Goal: Task Accomplishment & Management: Complete application form

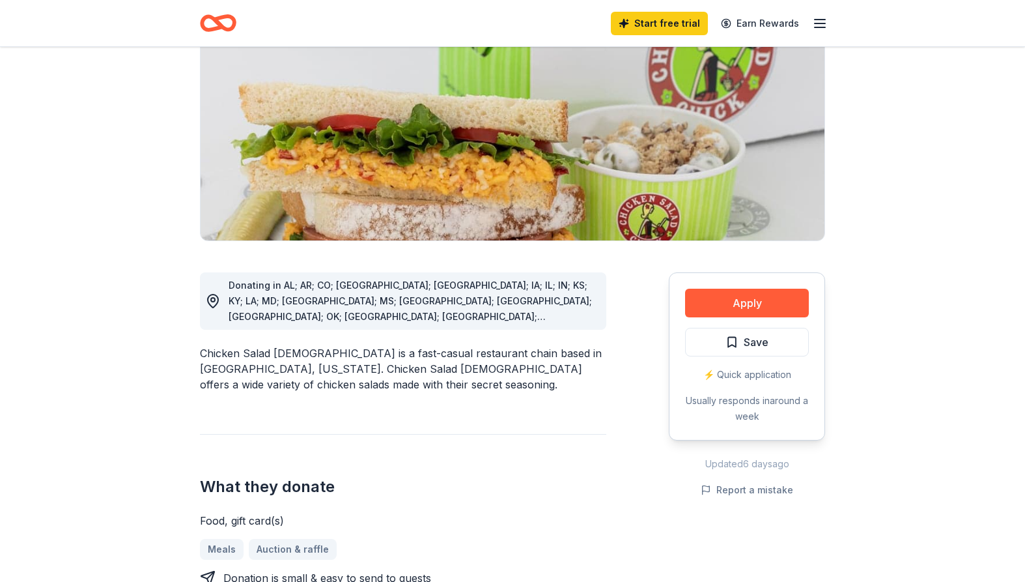
scroll to position [130, 0]
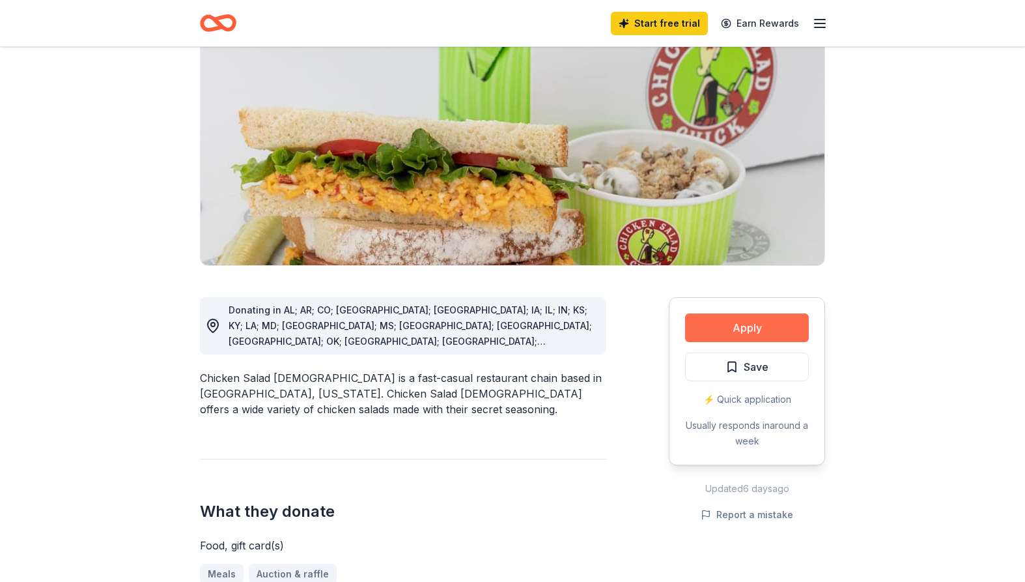
click at [743, 329] on button "Apply" at bounding box center [747, 327] width 124 height 29
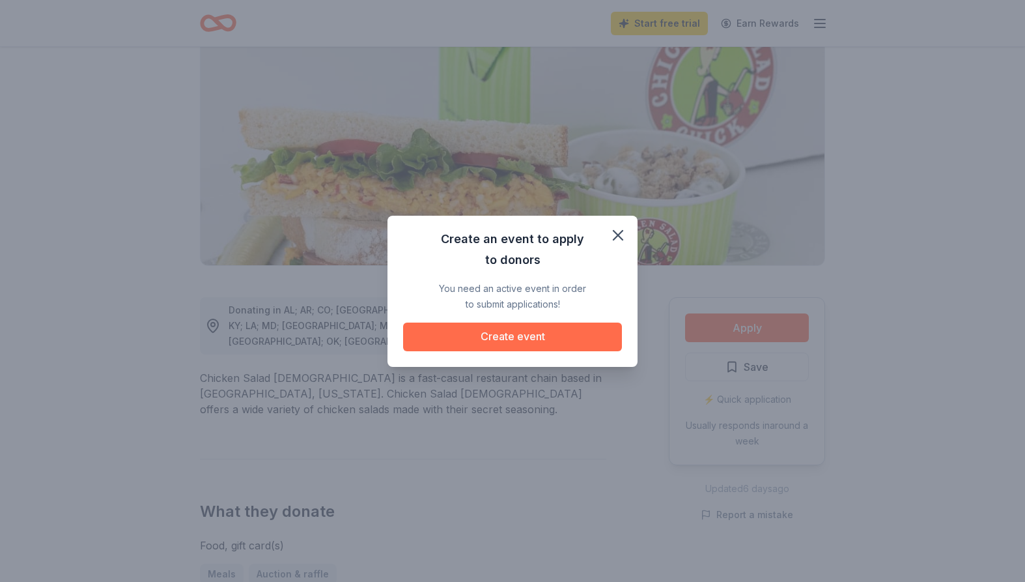
click at [481, 334] on button "Create event" at bounding box center [512, 336] width 219 height 29
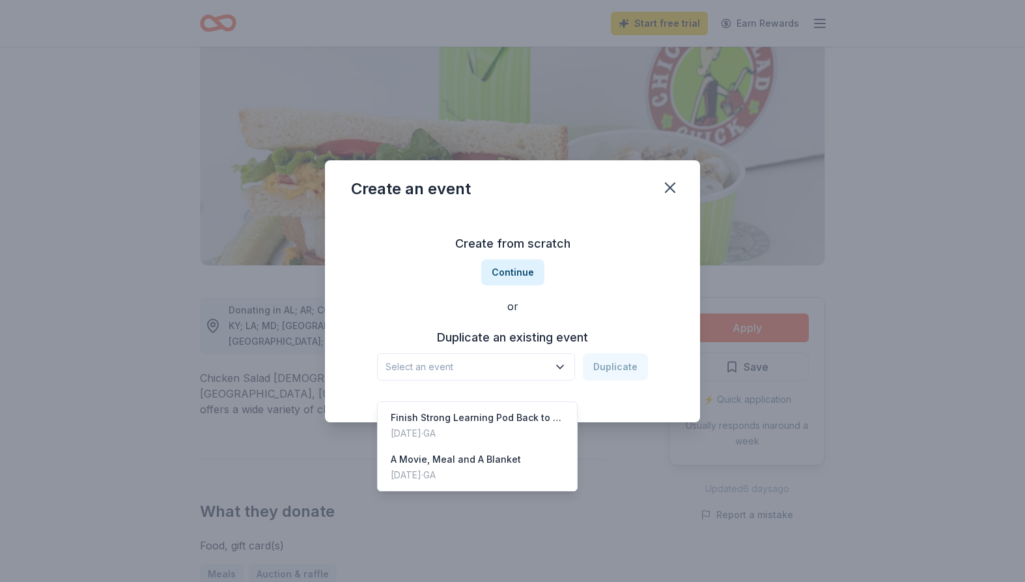
click at [567, 362] on icon "button" at bounding box center [560, 366] width 13 height 13
click at [604, 292] on div "Create from scratch Continue or Duplicate an existing event Select an event Dup…" at bounding box center [512, 306] width 323 height 189
click at [408, 369] on span "Select an event" at bounding box center [467, 367] width 163 height 16
click at [561, 363] on icon "button" at bounding box center [560, 366] width 13 height 13
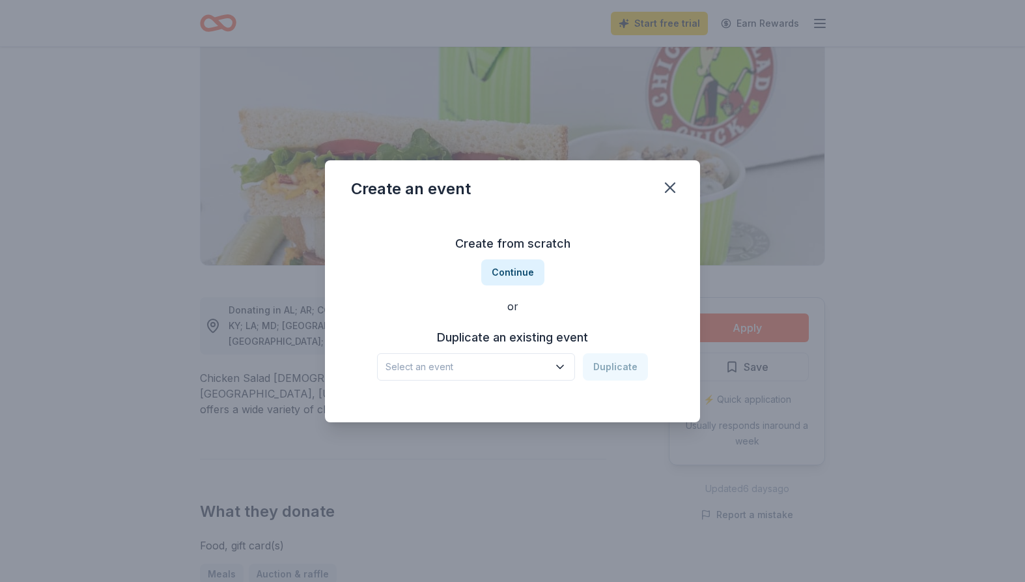
click at [397, 365] on span "Select an event" at bounding box center [467, 367] width 163 height 16
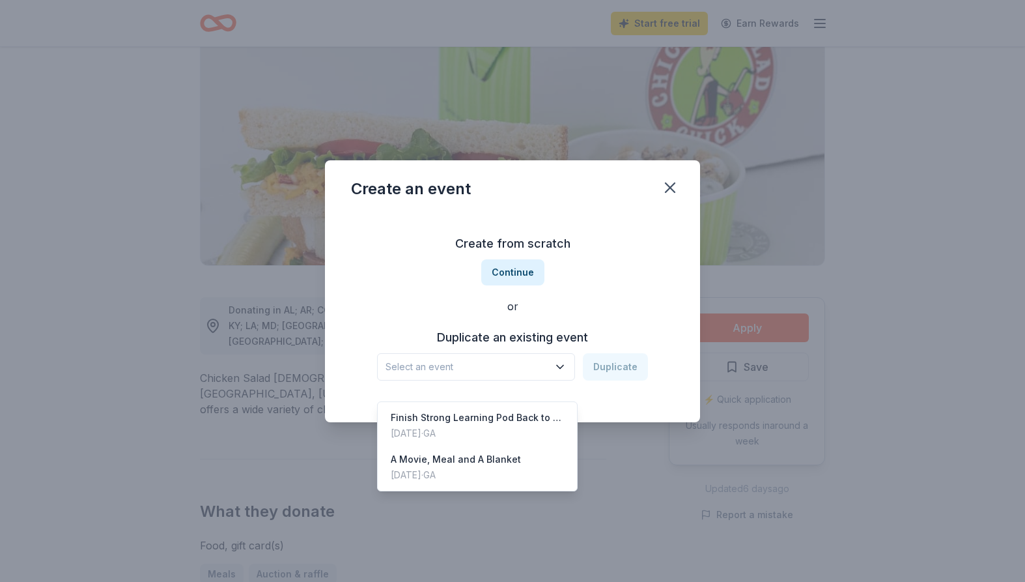
click at [394, 364] on span "Select an event" at bounding box center [467, 367] width 163 height 16
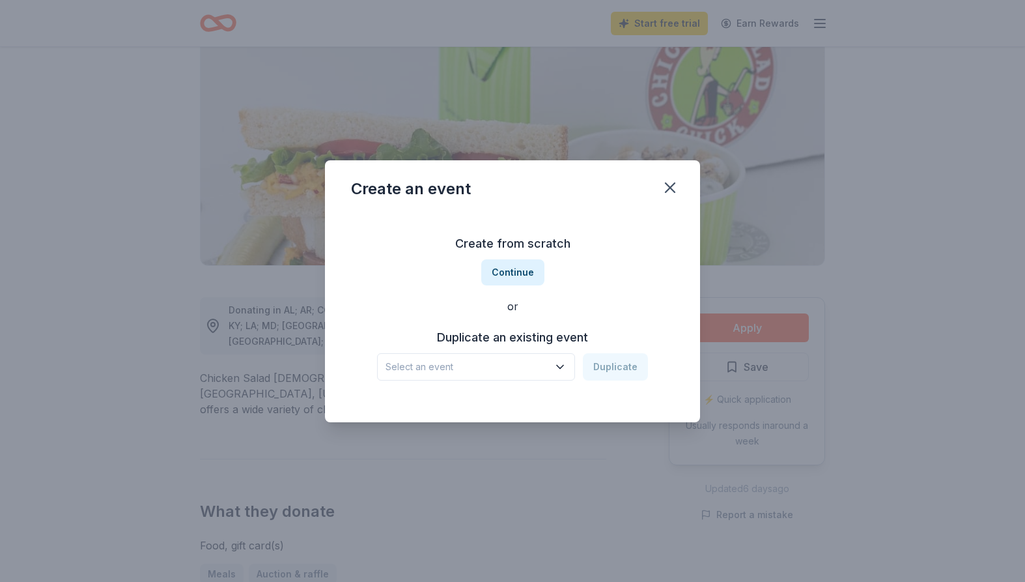
click at [400, 361] on span "Select an event" at bounding box center [467, 367] width 163 height 16
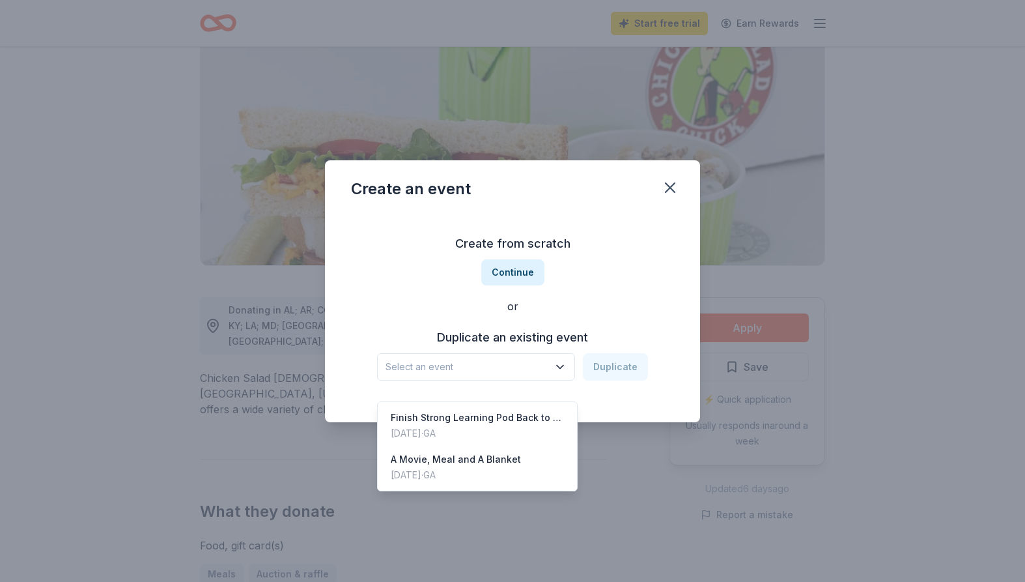
click at [397, 363] on span "Select an event" at bounding box center [467, 367] width 163 height 16
click at [500, 240] on div "Create from scratch Continue or Duplicate an existing event Select an event Dup…" at bounding box center [512, 306] width 323 height 189
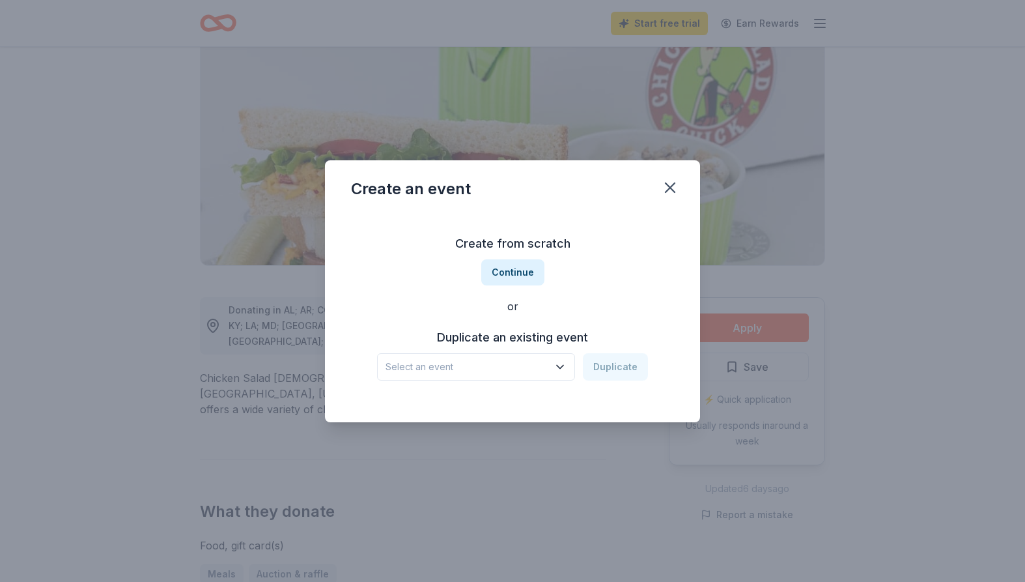
click at [532, 242] on h3 "Create from scratch" at bounding box center [512, 243] width 323 height 21
click at [515, 265] on button "Continue" at bounding box center [512, 272] width 63 height 26
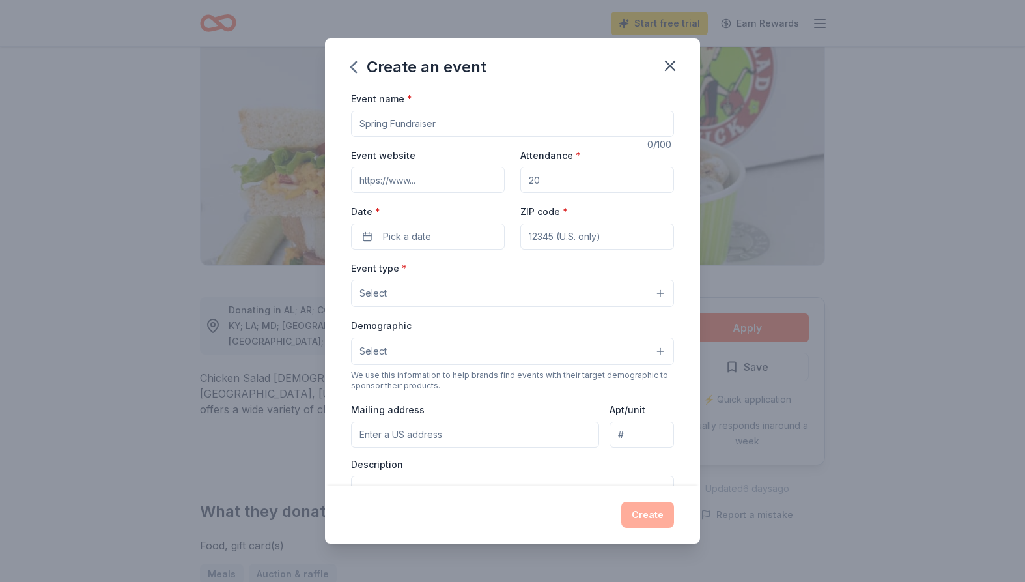
click at [447, 127] on input "Event name *" at bounding box center [512, 124] width 323 height 26
drag, startPoint x: 442, startPoint y: 122, endPoint x: 350, endPoint y: 125, distance: 91.9
click at [350, 125] on div "Event name * 0 /100 Event website Attendance * Date * Pick a date ZIP code * Ev…" at bounding box center [512, 288] width 375 height 395
drag, startPoint x: 440, startPoint y: 120, endPoint x: 376, endPoint y: 119, distance: 63.2
click at [376, 119] on input "Event name *" at bounding box center [512, 124] width 323 height 26
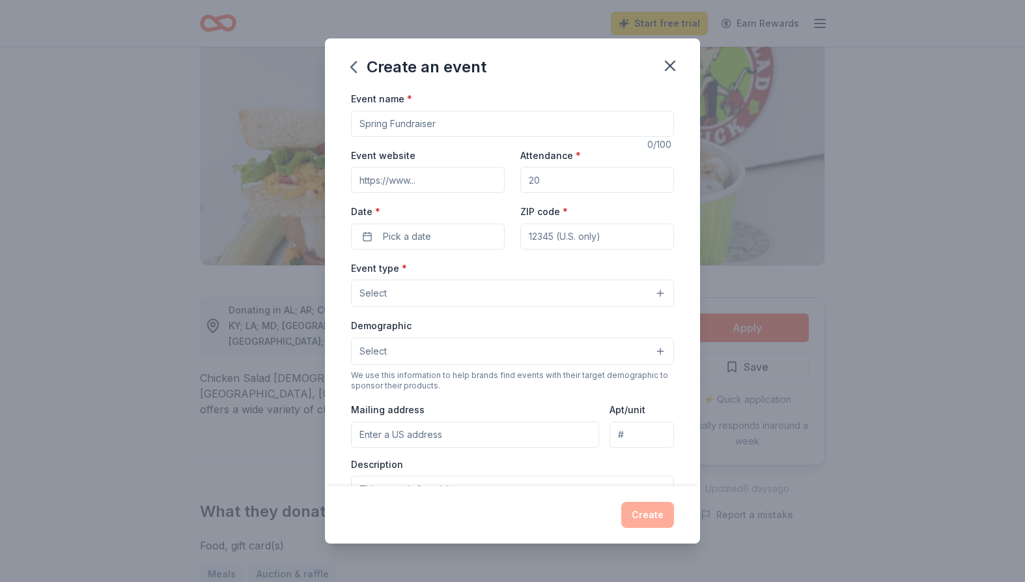
drag, startPoint x: 359, startPoint y: 122, endPoint x: 440, endPoint y: 121, distance: 80.8
click at [440, 121] on input "Event name *" at bounding box center [512, 124] width 323 height 26
click at [419, 124] on input "Event name *" at bounding box center [512, 124] width 323 height 26
click at [435, 124] on input "Event name *" at bounding box center [512, 124] width 323 height 26
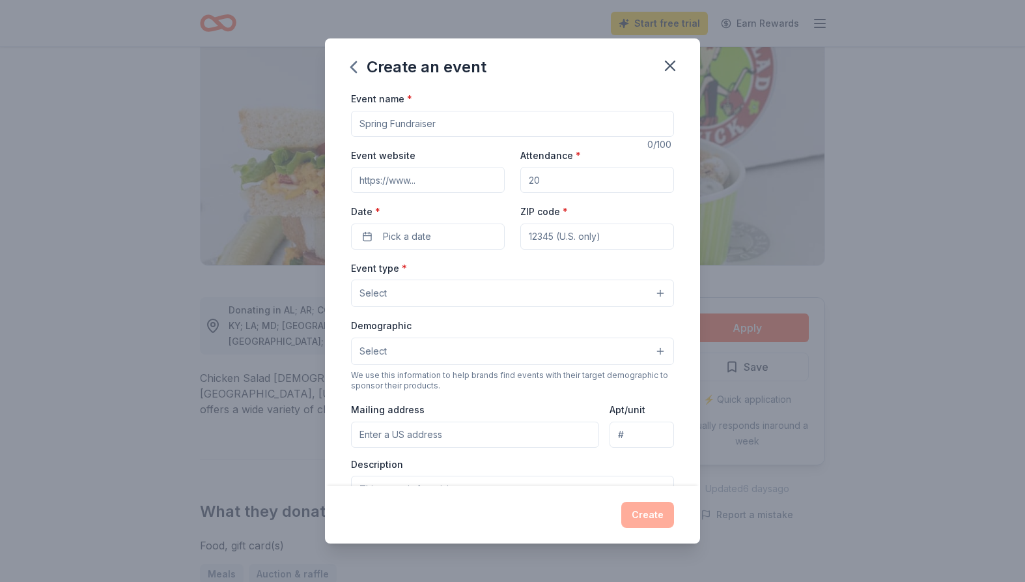
click at [393, 124] on input "Event name *" at bounding box center [512, 124] width 323 height 26
click at [440, 117] on input "Event name *" at bounding box center [512, 124] width 323 height 26
click at [439, 117] on input "Event name *" at bounding box center [512, 124] width 323 height 26
click at [439, 119] on input "Event name *" at bounding box center [512, 124] width 323 height 26
click at [427, 121] on input "Event name *" at bounding box center [512, 124] width 323 height 26
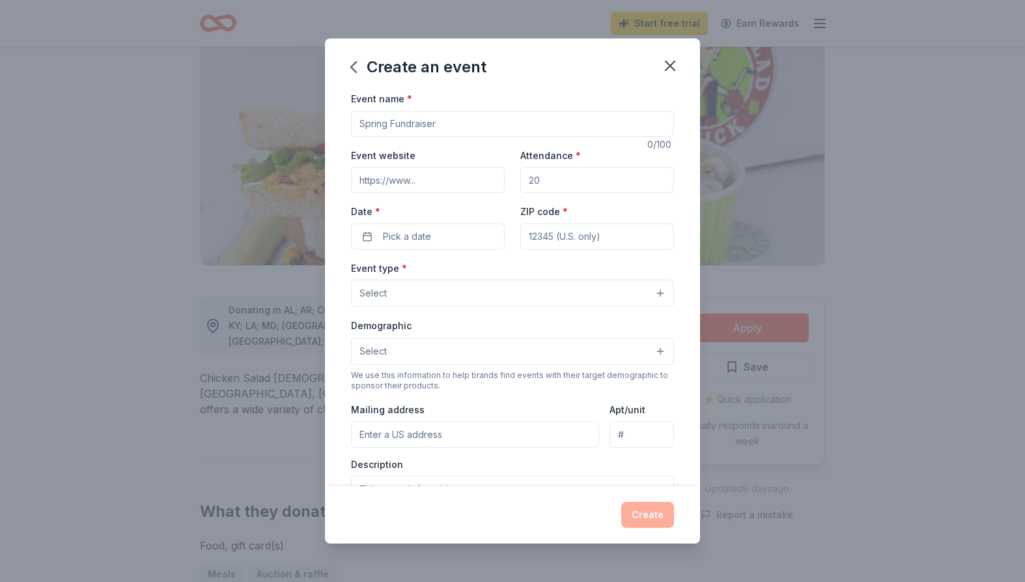
click at [427, 119] on input "Event name *" at bounding box center [512, 124] width 323 height 26
click at [422, 115] on input "Event name *" at bounding box center [512, 124] width 323 height 26
click at [429, 115] on input "Event name *" at bounding box center [512, 124] width 323 height 26
click at [425, 114] on input "Event name *" at bounding box center [512, 124] width 323 height 26
drag, startPoint x: 399, startPoint y: 126, endPoint x: 453, endPoint y: 113, distance: 55.6
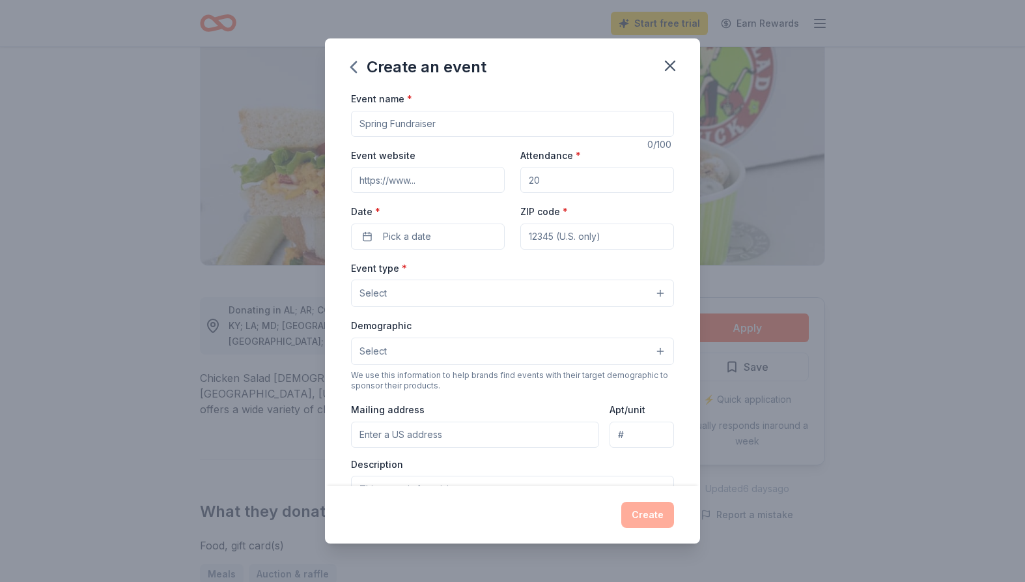
click at [453, 113] on input "Event name *" at bounding box center [512, 124] width 323 height 26
type input "Fall Festival"
click at [412, 176] on input "Event website" at bounding box center [428, 180] width 154 height 26
type input "[URL][DOMAIN_NAME]"
click at [541, 179] on input "Attendance *" at bounding box center [597, 180] width 154 height 26
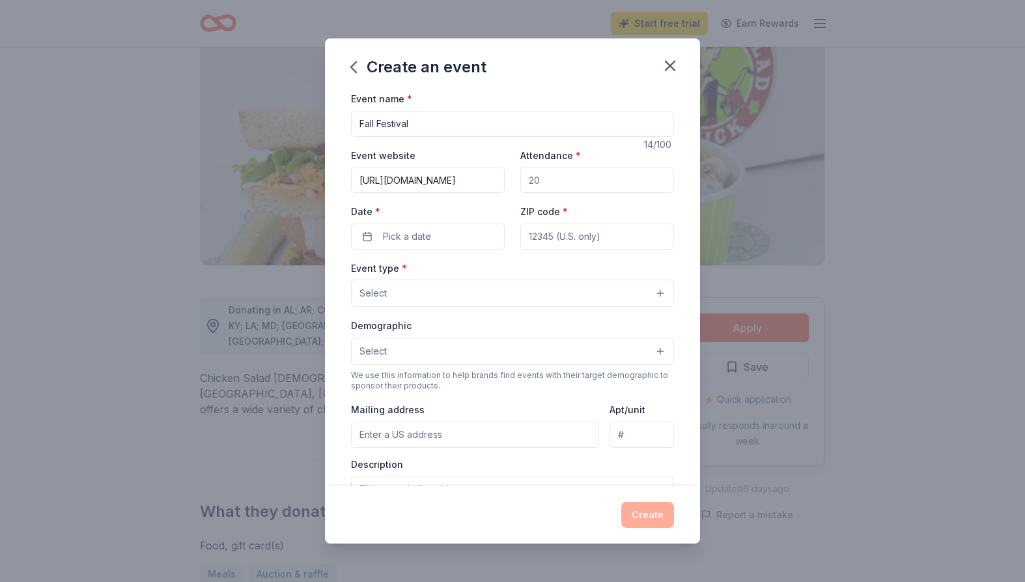
click at [541, 177] on input "Attendance *" at bounding box center [597, 180] width 154 height 26
type input "100"
click at [686, 241] on div "Event name * Fall Festival 14 /100 Event website [URL][DOMAIN_NAME] Attendance …" at bounding box center [512, 288] width 375 height 395
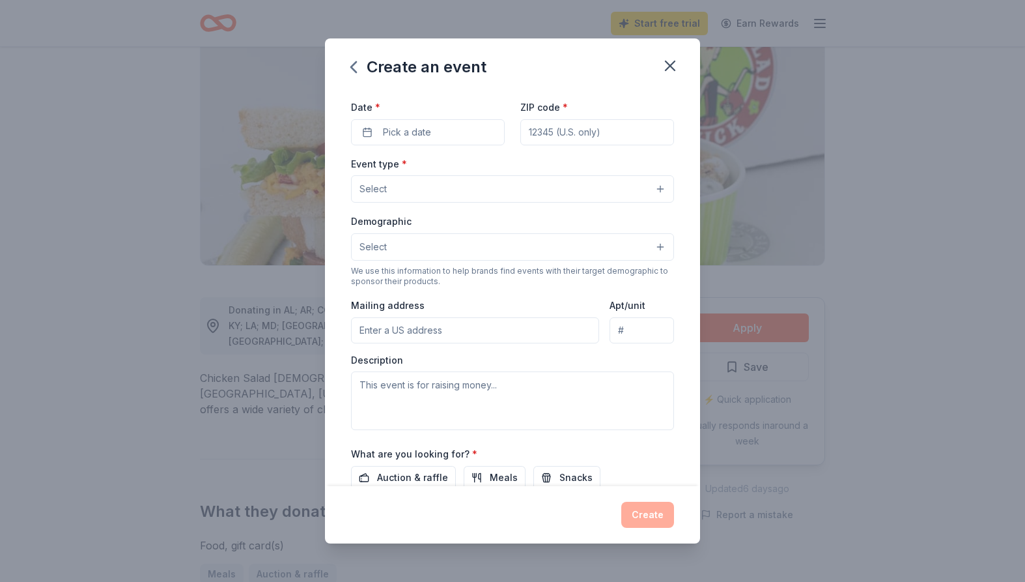
scroll to position [227, 0]
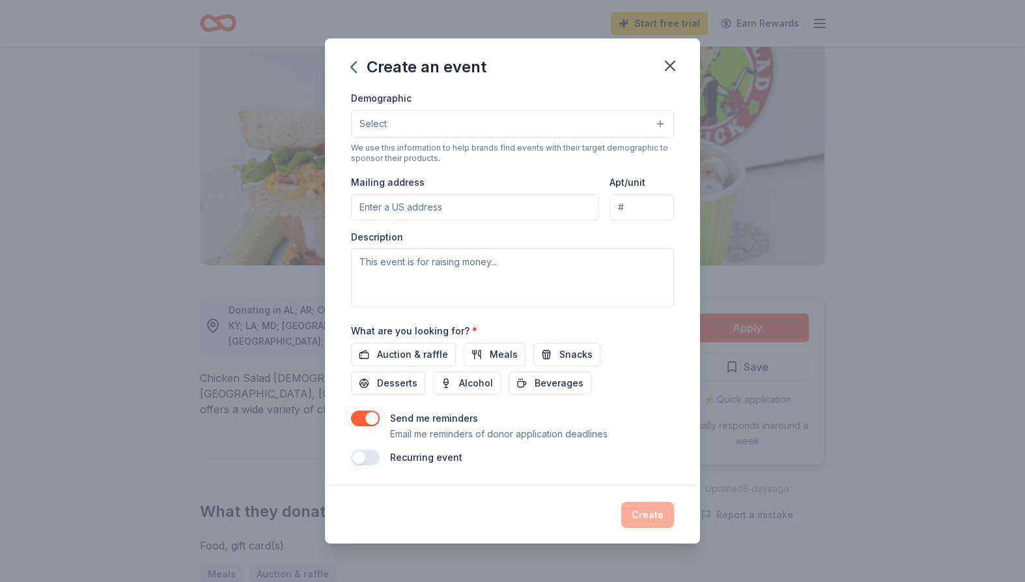
drag, startPoint x: 695, startPoint y: 236, endPoint x: 673, endPoint y: 269, distance: 39.4
click at [673, 269] on div "Event name * Fall Festival 14 /100 Event website [URL][DOMAIN_NAME] Attendance …" at bounding box center [512, 288] width 375 height 395
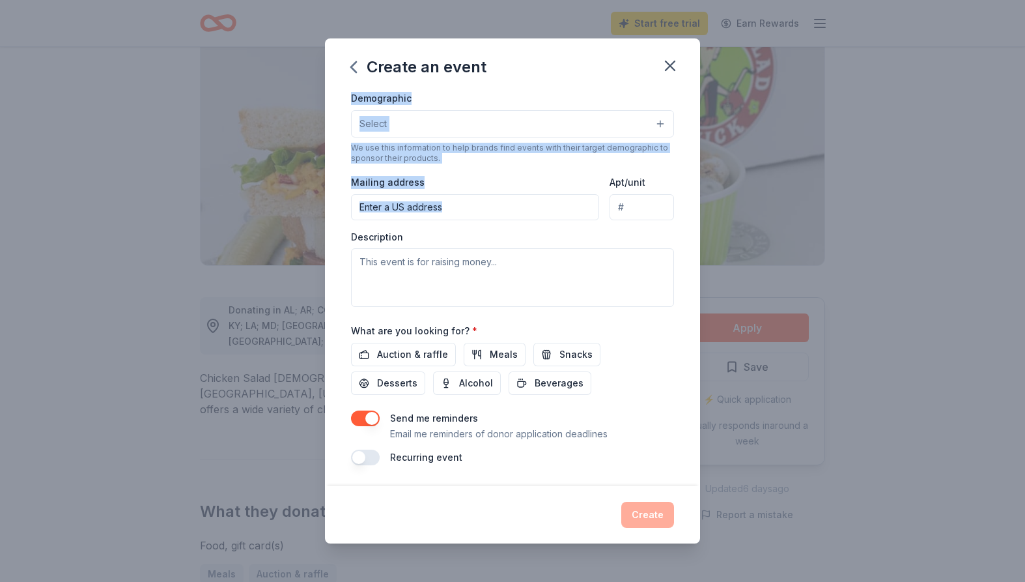
scroll to position [0, 0]
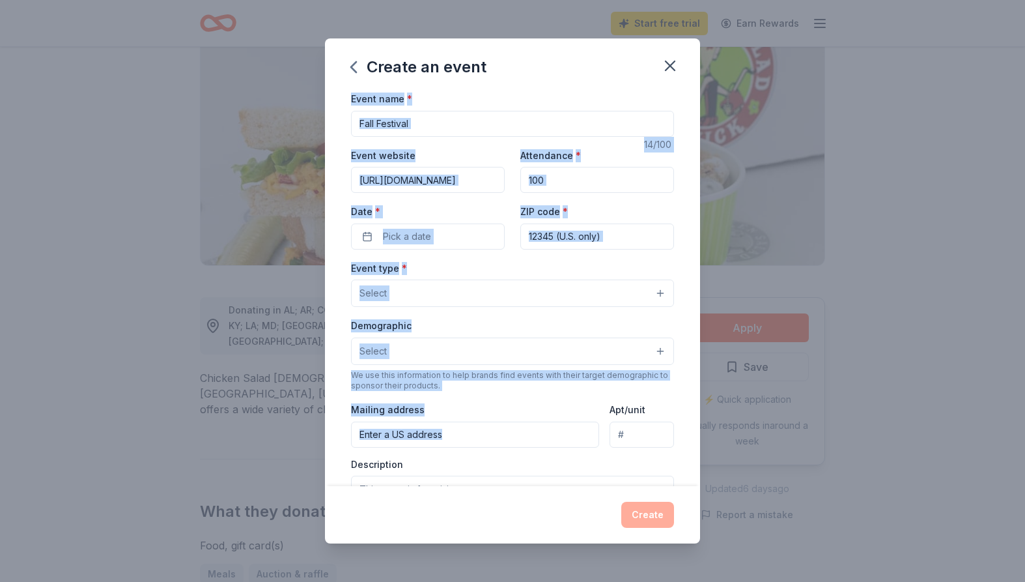
drag, startPoint x: 674, startPoint y: 171, endPoint x: 678, endPoint y: 44, distance: 127.7
click at [678, 44] on div "Create an event Event name * Fall Festival 14 /100 Event website [URL][DOMAIN_N…" at bounding box center [512, 290] width 375 height 505
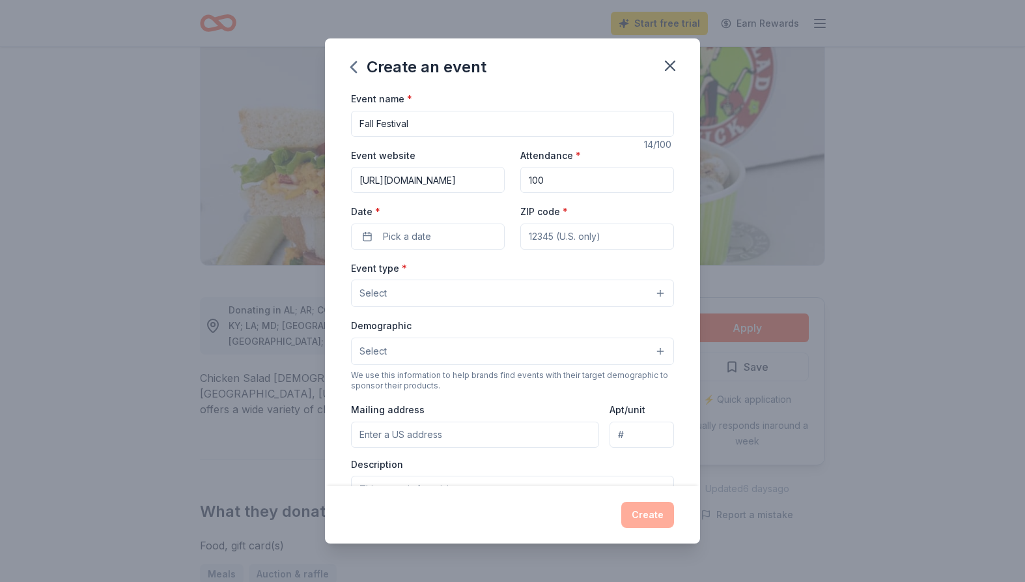
click at [481, 124] on input "Fall Festival" at bounding box center [512, 124] width 323 height 26
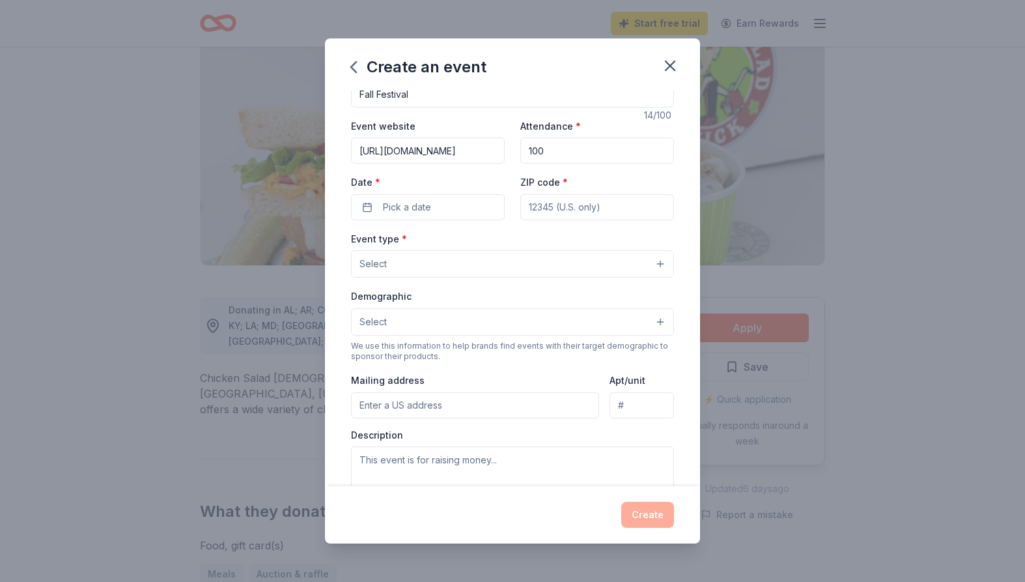
scroll to position [35, 0]
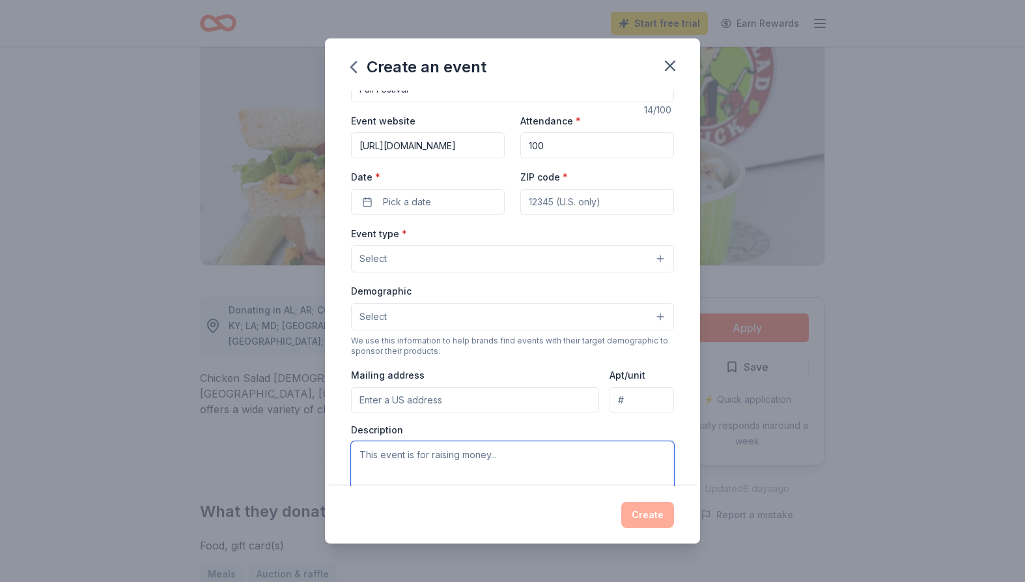
click at [456, 457] on textarea at bounding box center [512, 470] width 323 height 59
click at [694, 437] on div "Event name * Fall Festival 14 /100 Event website [URL][DOMAIN_NAME] Attendance …" at bounding box center [512, 288] width 375 height 395
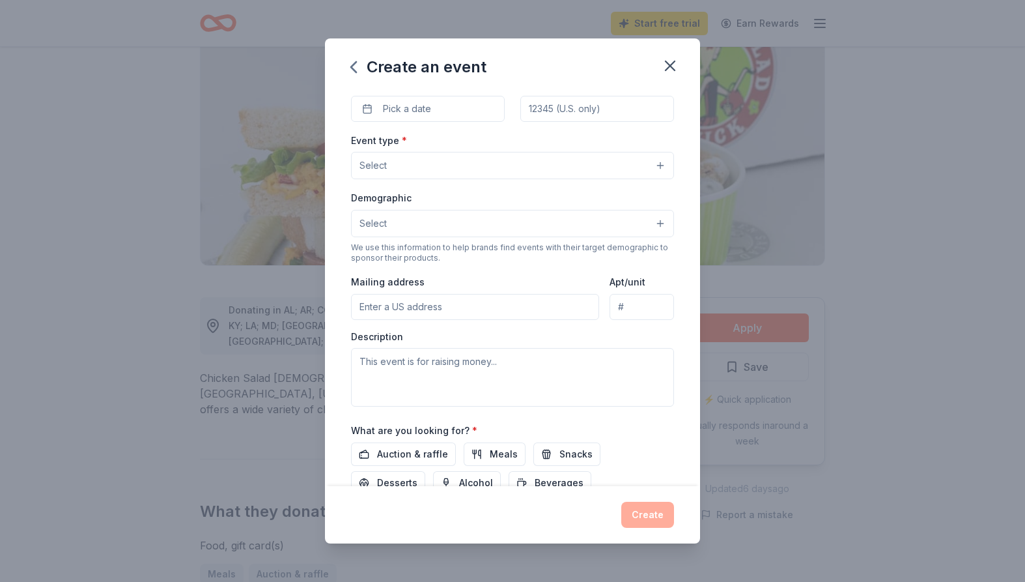
scroll to position [227, 0]
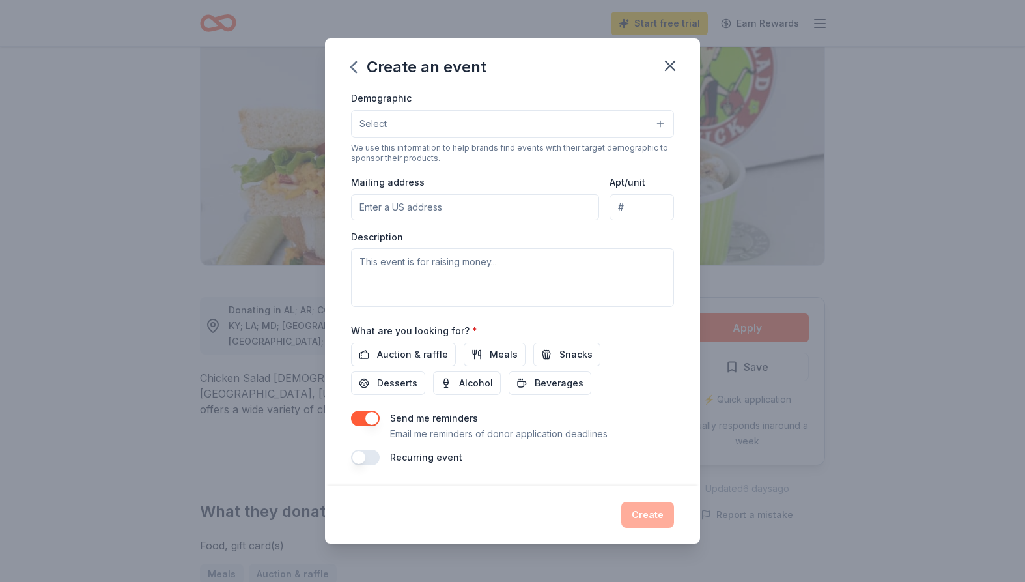
drag, startPoint x: 690, startPoint y: 434, endPoint x: 677, endPoint y: 245, distance: 190.0
click at [677, 250] on div "Event name * Fall Festival 14 /100 Event website [URL][DOMAIN_NAME] Attendance …" at bounding box center [512, 288] width 375 height 395
click at [497, 356] on span "Meals" at bounding box center [504, 355] width 28 height 16
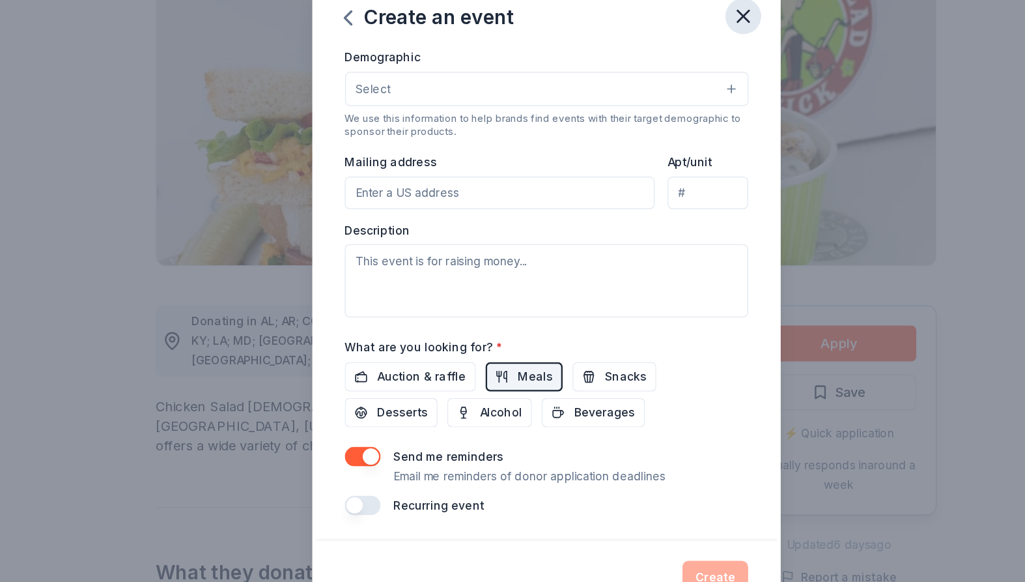
click at [674, 63] on icon "button" at bounding box center [670, 66] width 18 height 18
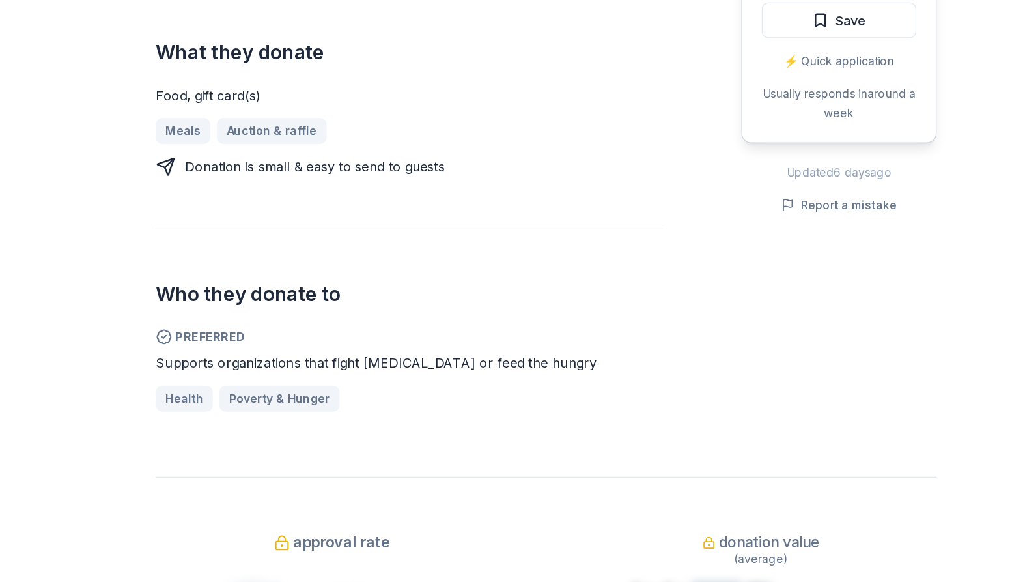
scroll to position [484, 0]
click at [367, 539] on span "approval rate" at bounding box center [349, 549] width 78 height 21
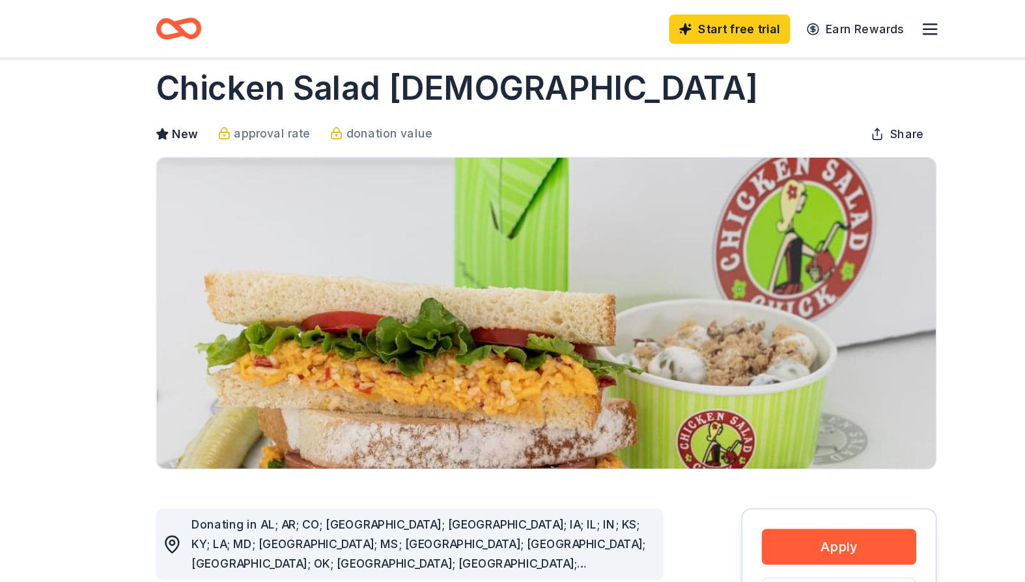
scroll to position [0, 0]
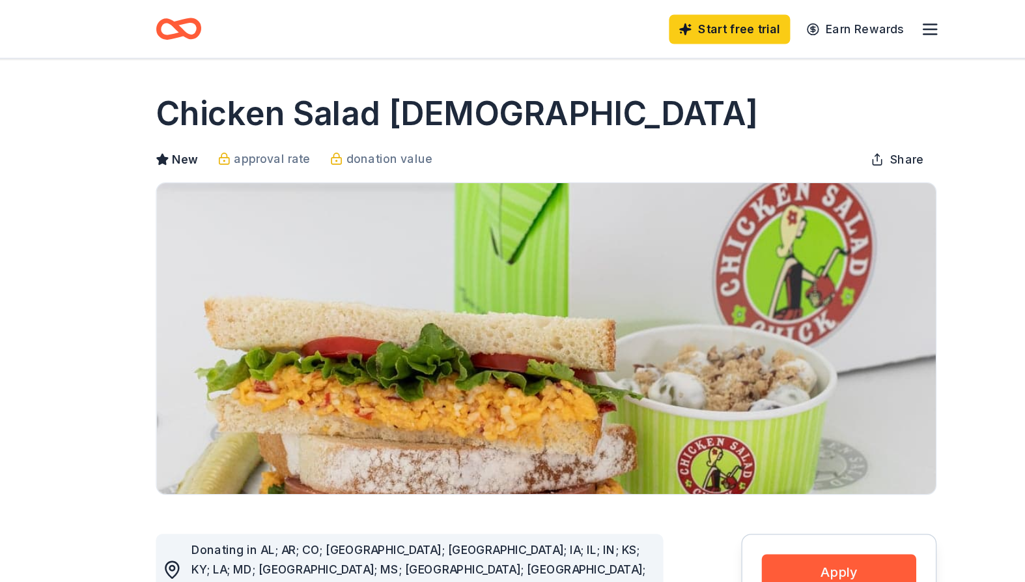
click at [821, 23] on icon "button" at bounding box center [820, 24] width 16 height 16
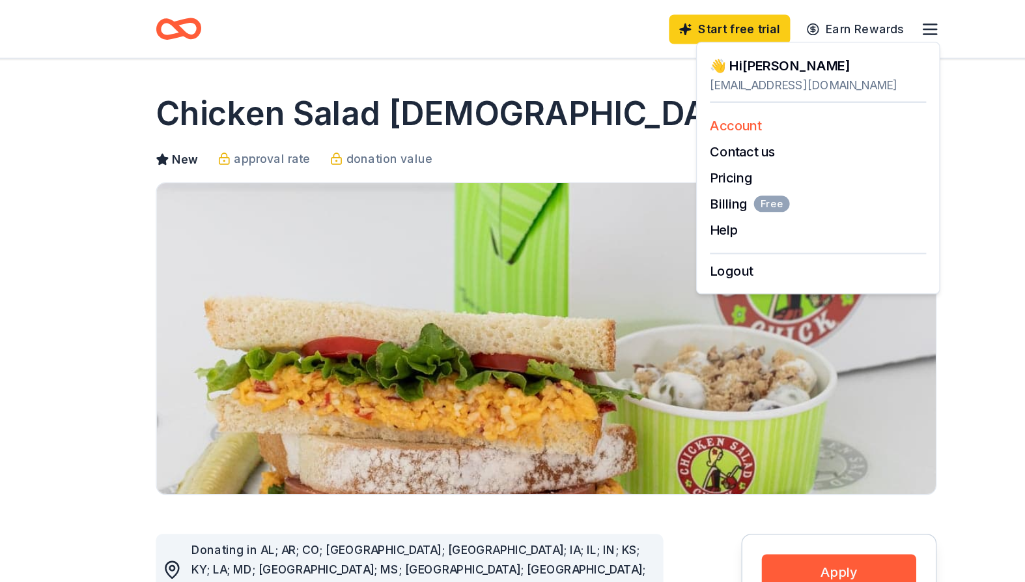
click at [666, 100] on link "Account" at bounding box center [664, 100] width 41 height 13
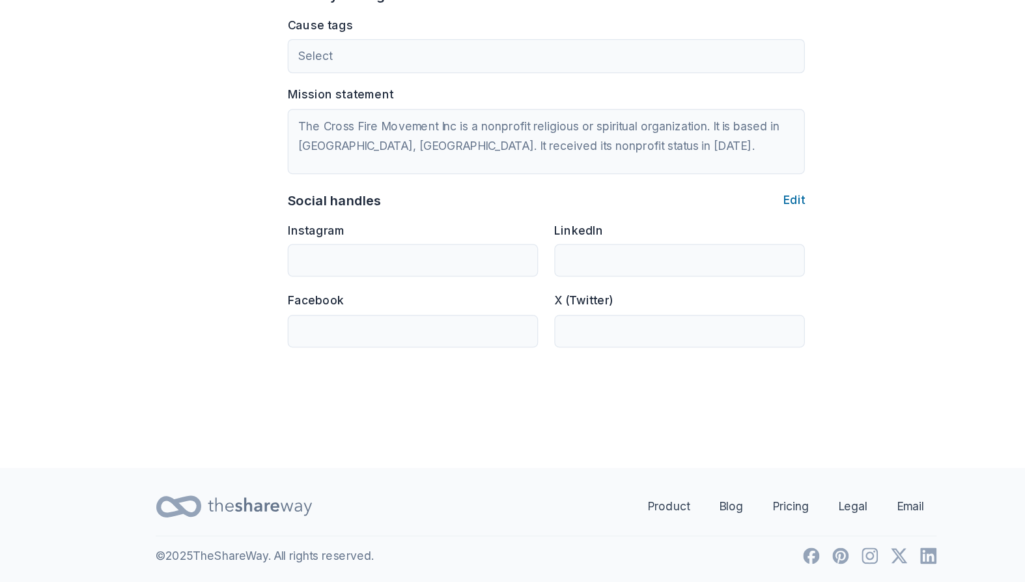
scroll to position [722, 0]
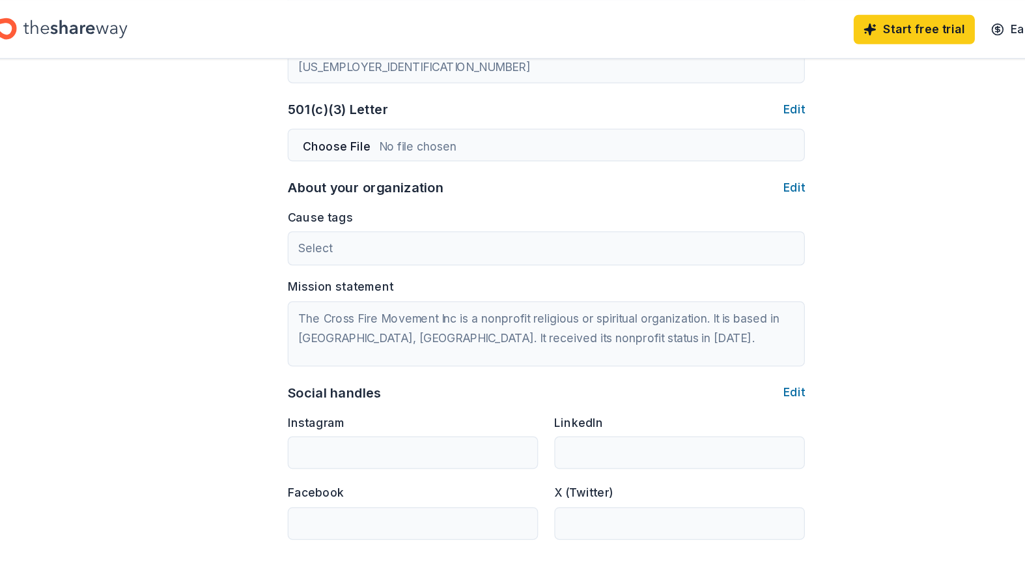
scroll to position [655, 0]
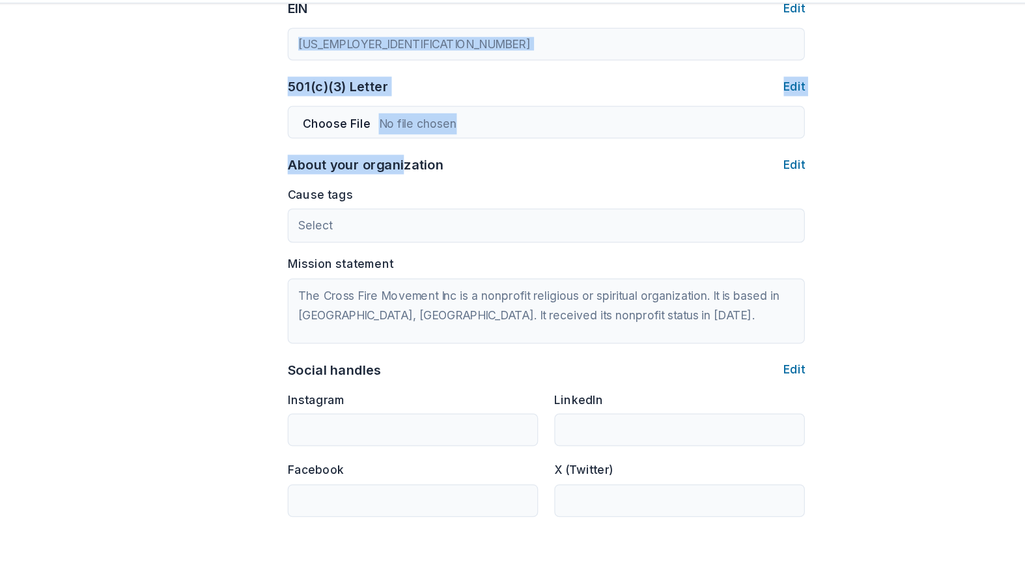
click at [406, 83] on div "Organization profile Edit Organization name The Cross Fire Movement Inc ZIP cod…" at bounding box center [512, 145] width 414 height 626
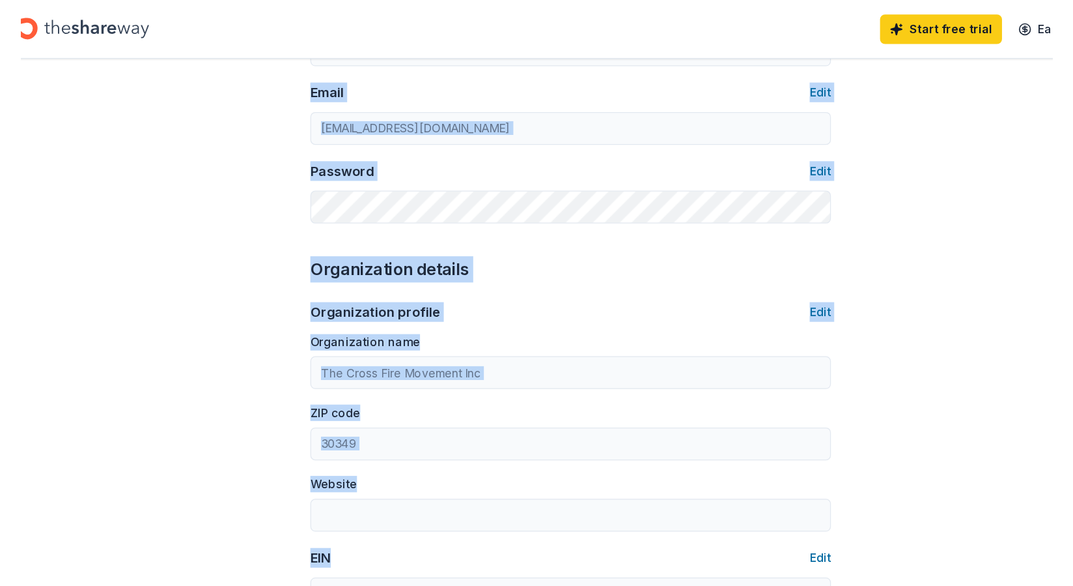
scroll to position [0, 0]
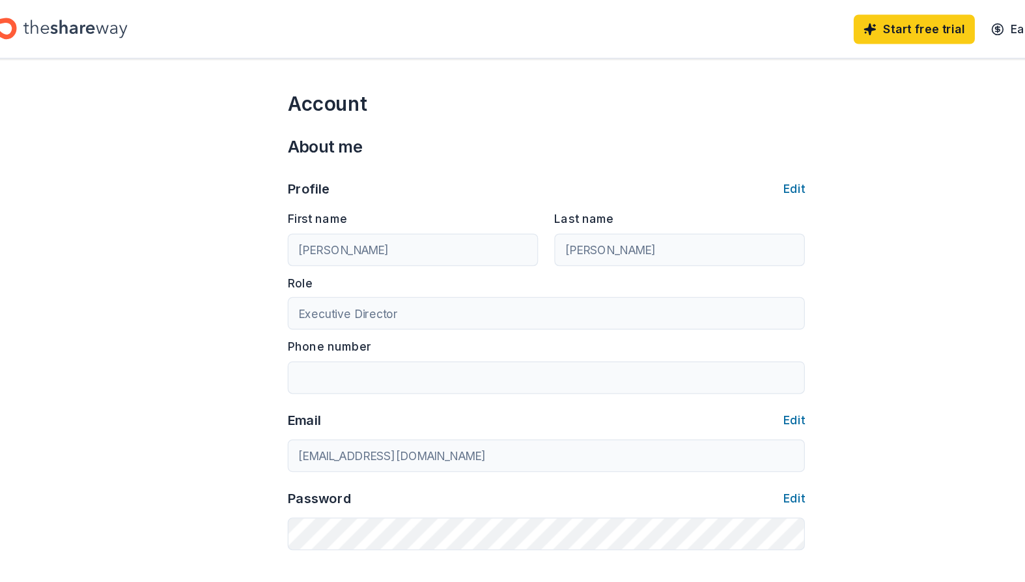
click at [627, 133] on div "Profile Edit First name [PERSON_NAME] Last name [PERSON_NAME] Role Executive Di…" at bounding box center [512, 284] width 414 height 313
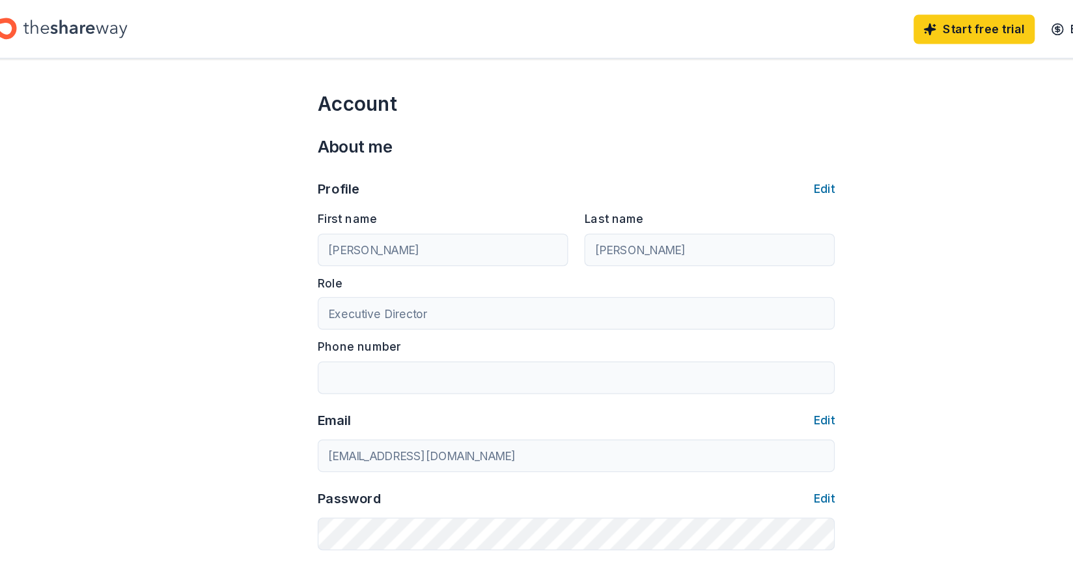
drag, startPoint x: 294, startPoint y: 7, endPoint x: 397, endPoint y: -14, distance: 104.9
click at [397, 0] on html "10% Start free trial Earn Rewards Account About me Profile Edit First name [PER…" at bounding box center [536, 293] width 1073 height 586
